Goal: Task Accomplishment & Management: Complete application form

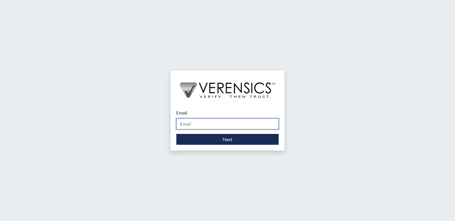
click at [194, 125] on input "Email" at bounding box center [227, 124] width 102 height 11
type input "j"
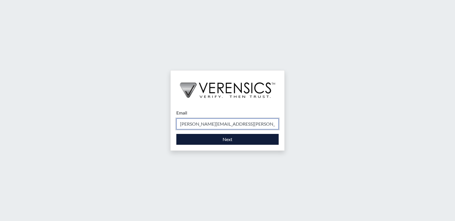
type input "[PERSON_NAME][EMAIL_ADDRESS][PERSON_NAME][DOMAIN_NAME]"
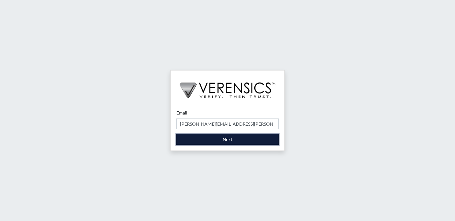
click at [199, 139] on button "Next" at bounding box center [227, 139] width 102 height 11
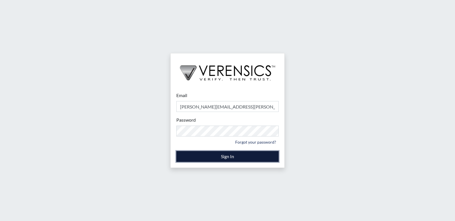
click at [201, 154] on button "Sign In" at bounding box center [227, 156] width 102 height 11
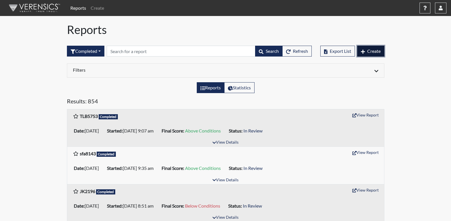
click at [370, 50] on span "Create" at bounding box center [373, 50] width 13 height 5
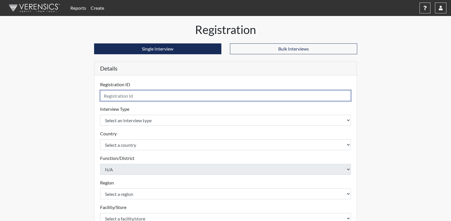
click at [135, 95] on input "text" at bounding box center [225, 95] width 251 height 11
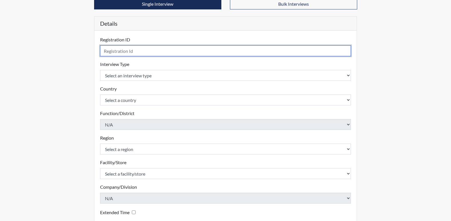
scroll to position [57, 0]
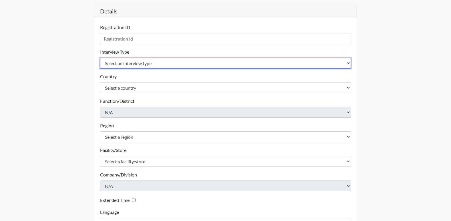
click at [163, 63] on select "Select an interview type Corrections Pre-Employment" at bounding box center [225, 63] width 251 height 11
select select "ff733e93-e1bf-11ea-9c9f-0eff0cf7eb8f"
click at [100, 58] on select "Select an interview type Corrections Pre-Employment" at bounding box center [225, 63] width 251 height 11
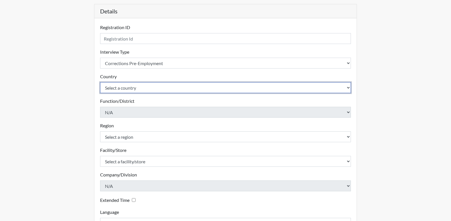
click at [162, 87] on select "Select a country [GEOGRAPHIC_DATA] [GEOGRAPHIC_DATA]" at bounding box center [225, 87] width 251 height 11
click at [163, 87] on select "Select a country [GEOGRAPHIC_DATA] [GEOGRAPHIC_DATA]" at bounding box center [225, 87] width 251 height 11
click at [154, 90] on select "Select a country [GEOGRAPHIC_DATA] [GEOGRAPHIC_DATA]" at bounding box center [225, 87] width 251 height 11
select select "united-states-of-[GEOGRAPHIC_DATA]"
click at [100, 82] on select "Select a country [GEOGRAPHIC_DATA] [GEOGRAPHIC_DATA]" at bounding box center [225, 87] width 251 height 11
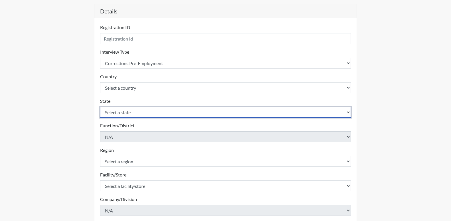
click at [140, 112] on select "Select a state [US_STATE] [US_STATE] [US_STATE] [US_STATE] [US_STATE] [US_STATE…" at bounding box center [225, 112] width 251 height 11
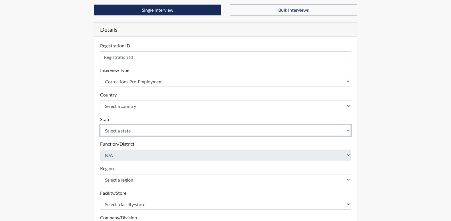
scroll to position [29, 0]
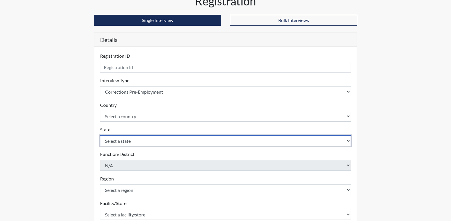
click at [135, 140] on select "Select a state [US_STATE] [US_STATE] [US_STATE] [US_STATE] [US_STATE] [US_STATE…" at bounding box center [225, 141] width 251 height 11
select select "GA"
click at [100, 136] on select "Select a state [US_STATE] [US_STATE] [US_STATE] [US_STATE] [US_STATE] [US_STATE…" at bounding box center [225, 141] width 251 height 11
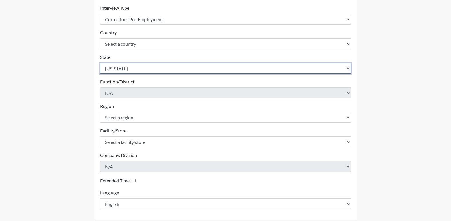
scroll to position [114, 0]
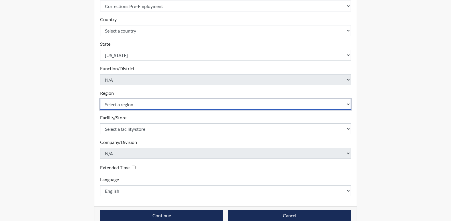
click at [150, 104] on select "Select a region [GEOGRAPHIC_DATA]" at bounding box center [225, 104] width 251 height 11
select select "8bdab1f8-09d2-48bf-ae6d-f2dae3084107"
click at [100, 99] on select "Select a region [GEOGRAPHIC_DATA]" at bounding box center [225, 104] width 251 height 11
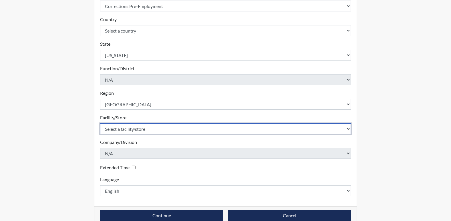
click at [170, 125] on select "Select a facility/store [GEOGRAPHIC_DATA] [PERSON_NAME] [PERSON_NAME] Unit Metr…" at bounding box center [225, 129] width 251 height 11
select select "7e5199b6-1185-430d-867f-51499ff1b23d"
click at [100, 124] on select "Select a facility/store [GEOGRAPHIC_DATA] [PERSON_NAME] [PERSON_NAME] Unit Metr…" at bounding box center [225, 129] width 251 height 11
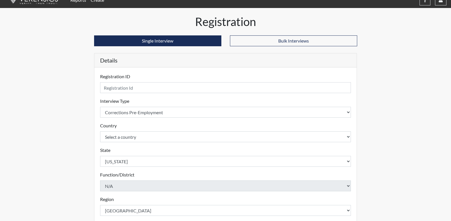
scroll to position [0, 0]
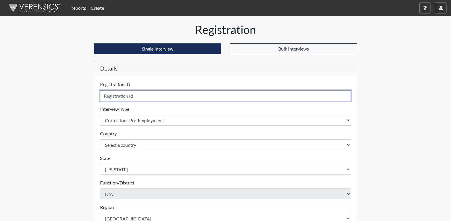
click at [140, 95] on input "text" at bounding box center [225, 95] width 251 height 11
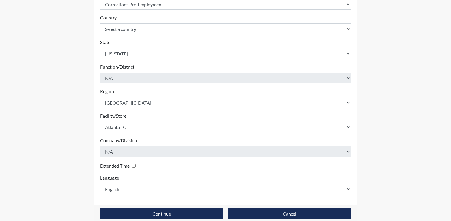
scroll to position [125, 0]
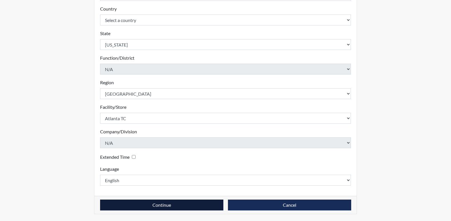
type input "LG8021"
click at [160, 203] on button "Continue" at bounding box center [161, 205] width 123 height 11
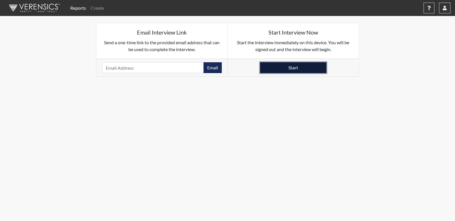
click at [313, 67] on button "Start" at bounding box center [293, 67] width 66 height 11
